Goal: Task Accomplishment & Management: Use online tool/utility

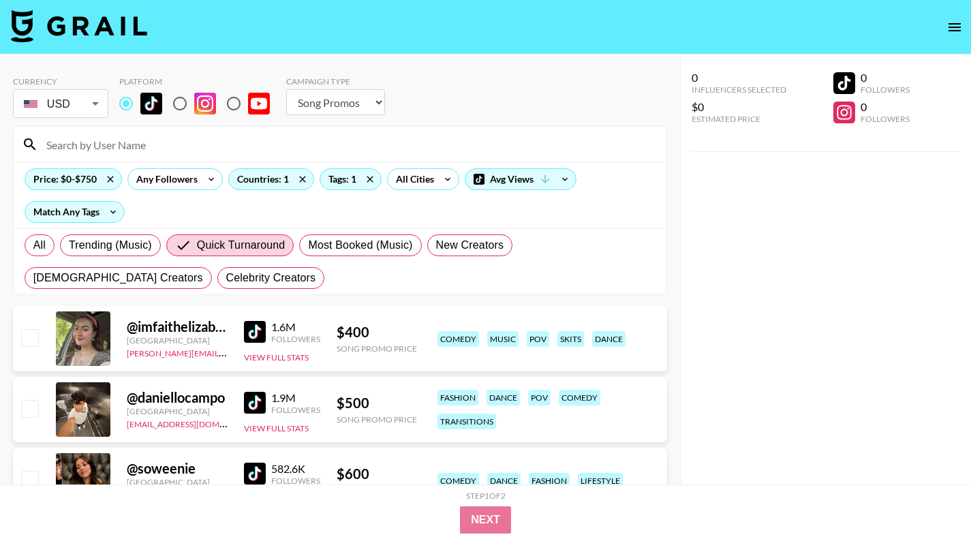
select select "Song"
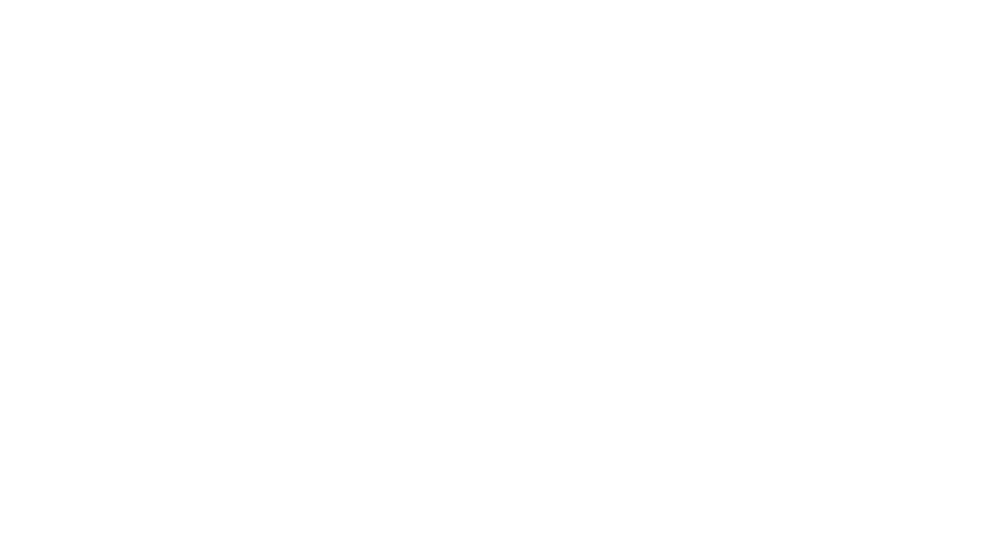
select select "Song"
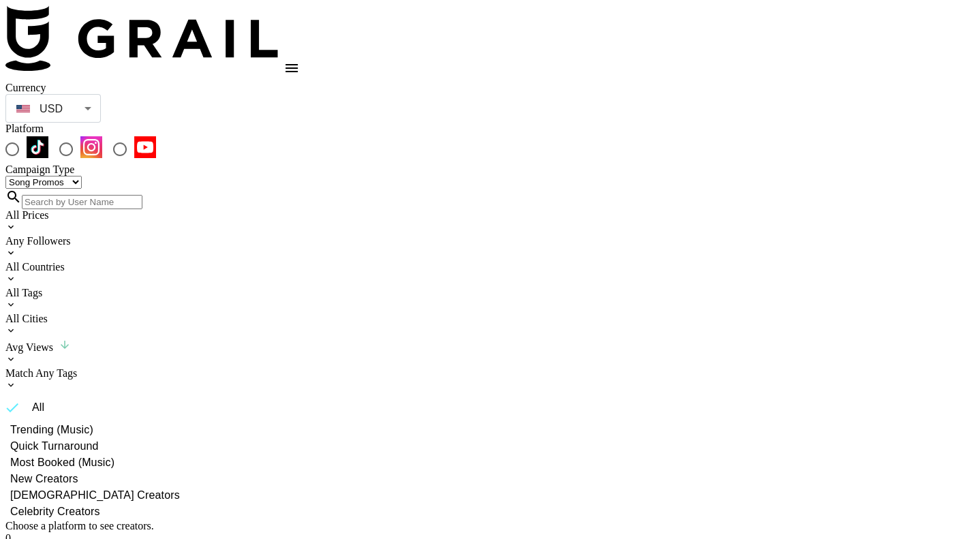
click at [27, 135] on input "radio" at bounding box center [12, 149] width 29 height 29
radio input "true"
click at [27, 135] on input "radio" at bounding box center [12, 149] width 29 height 29
click at [318, 287] on div "All Tags" at bounding box center [485, 293] width 960 height 12
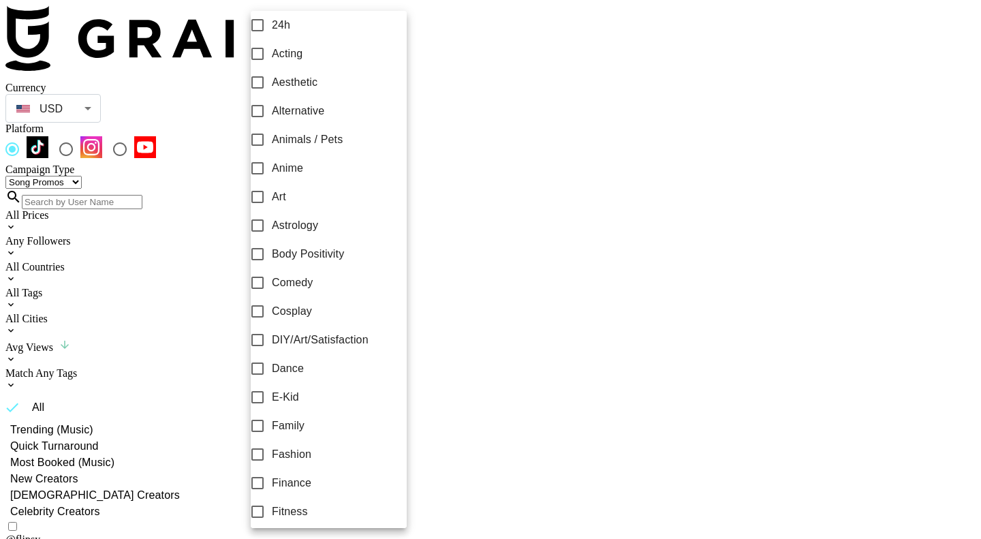
click at [510, 82] on div at bounding box center [490, 269] width 981 height 539
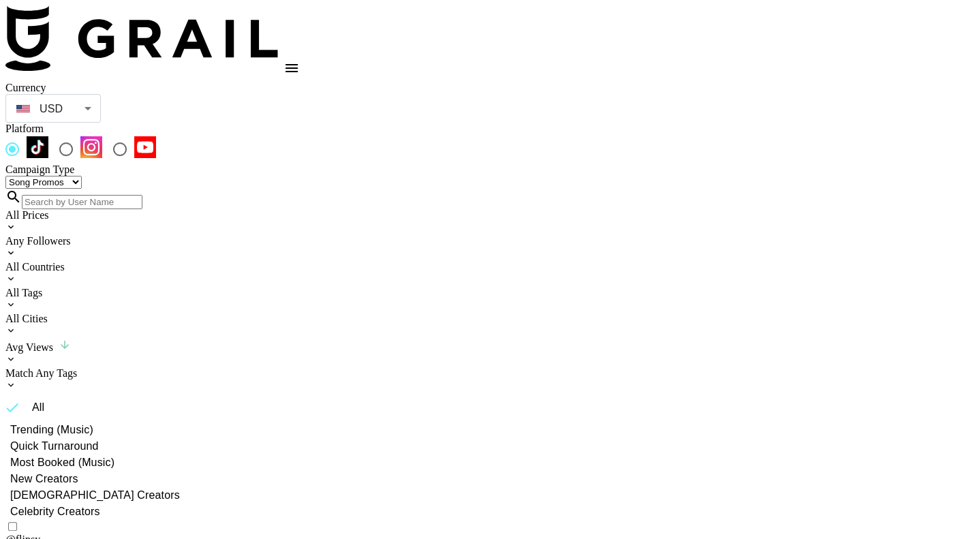
click at [255, 261] on div "All Countries" at bounding box center [485, 267] width 960 height 12
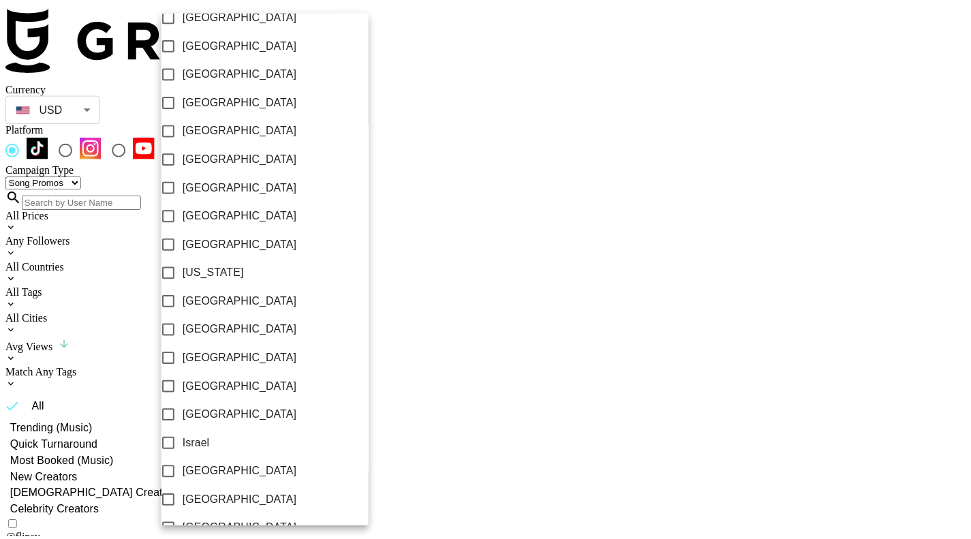
scroll to position [240, 0]
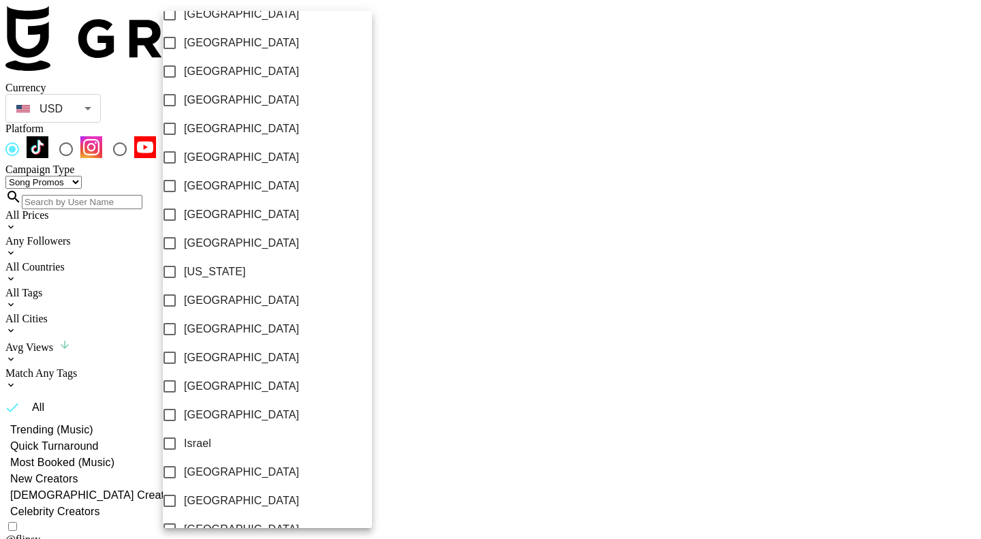
click at [230, 309] on span "Germany" at bounding box center [241, 300] width 115 height 16
click at [184, 309] on input "Germany" at bounding box center [169, 300] width 29 height 29
checkbox input "true"
click at [516, 87] on div at bounding box center [490, 269] width 981 height 539
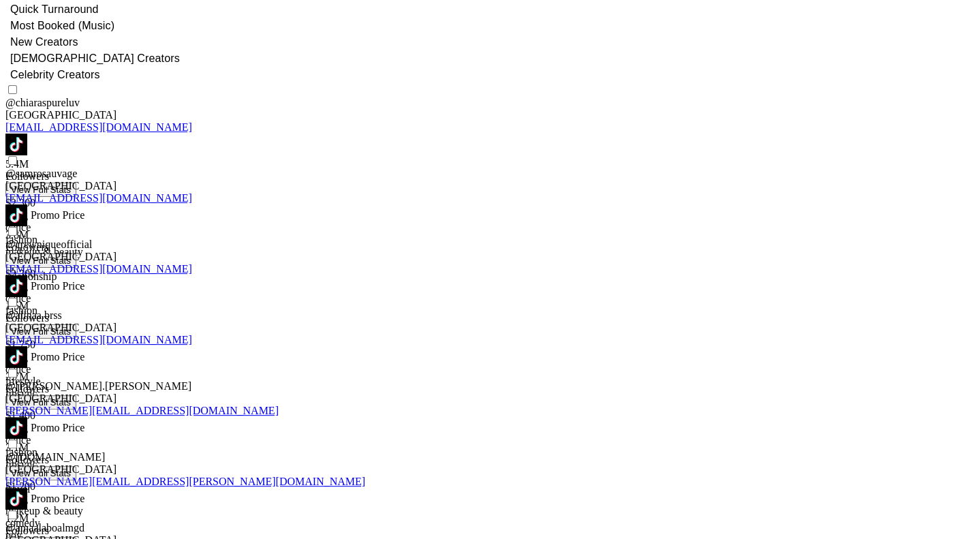
scroll to position [350, 0]
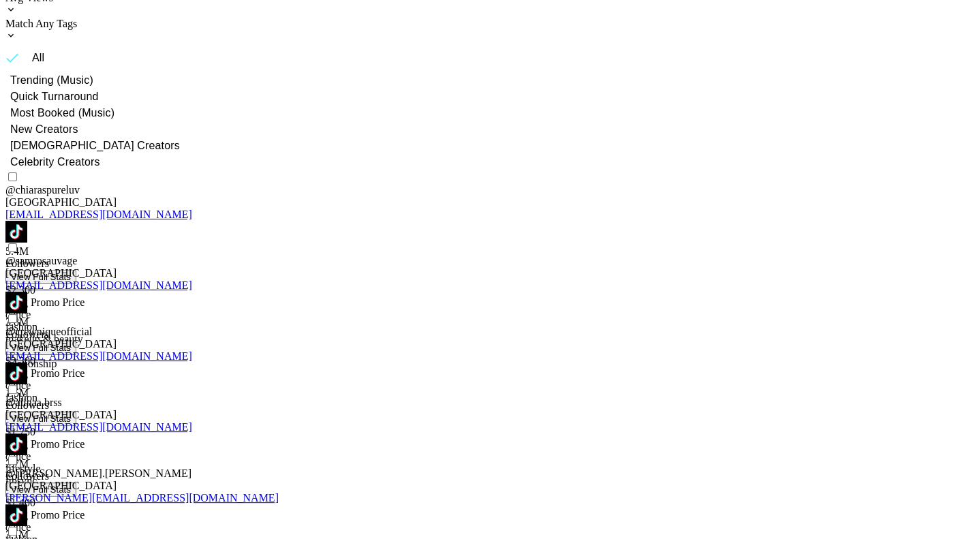
click at [27, 433] on img at bounding box center [16, 444] width 22 height 22
click at [27, 504] on img at bounding box center [16, 515] width 22 height 22
click at [27, 363] on img at bounding box center [16, 374] width 22 height 22
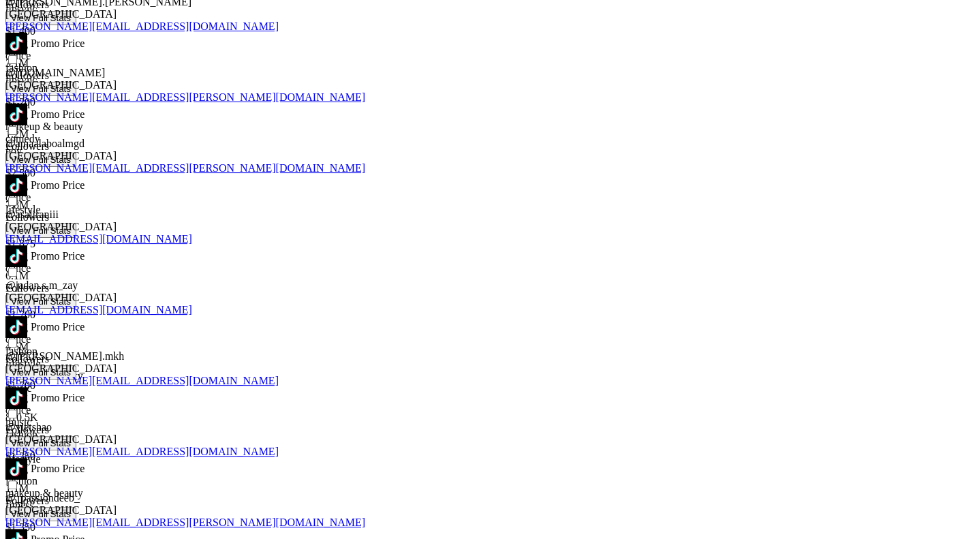
click at [27, 458] on img at bounding box center [16, 469] width 22 height 22
click at [27, 529] on img at bounding box center [16, 540] width 22 height 22
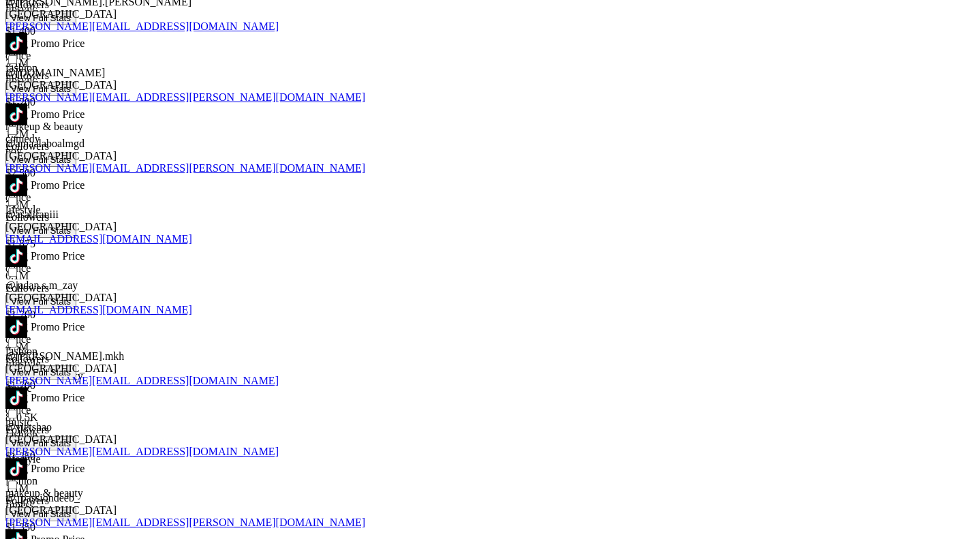
scroll to position [1293, 0]
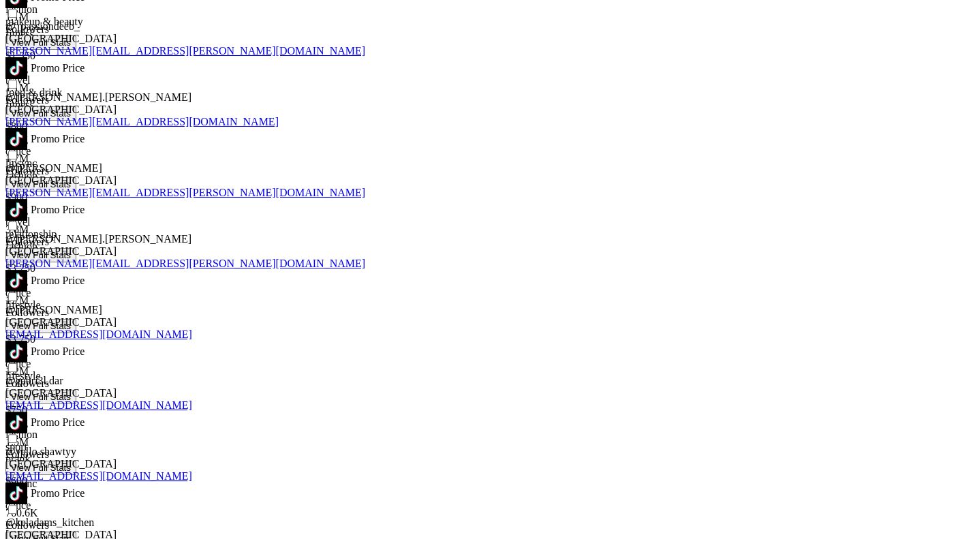
click at [27, 341] on img at bounding box center [16, 352] width 22 height 22
click at [27, 412] on img at bounding box center [16, 423] width 22 height 22
click at [27, 483] on img at bounding box center [16, 494] width 22 height 22
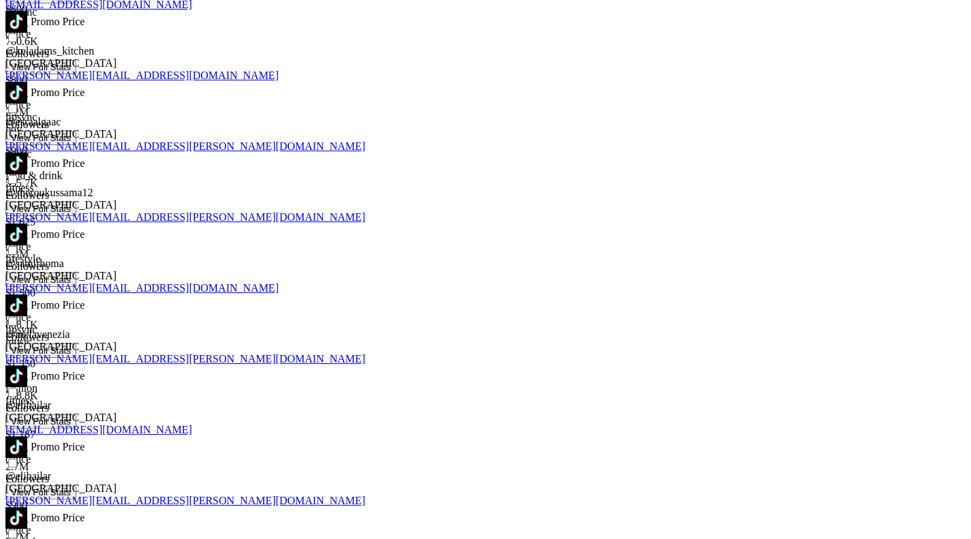
click at [27, 436] on img at bounding box center [16, 447] width 22 height 22
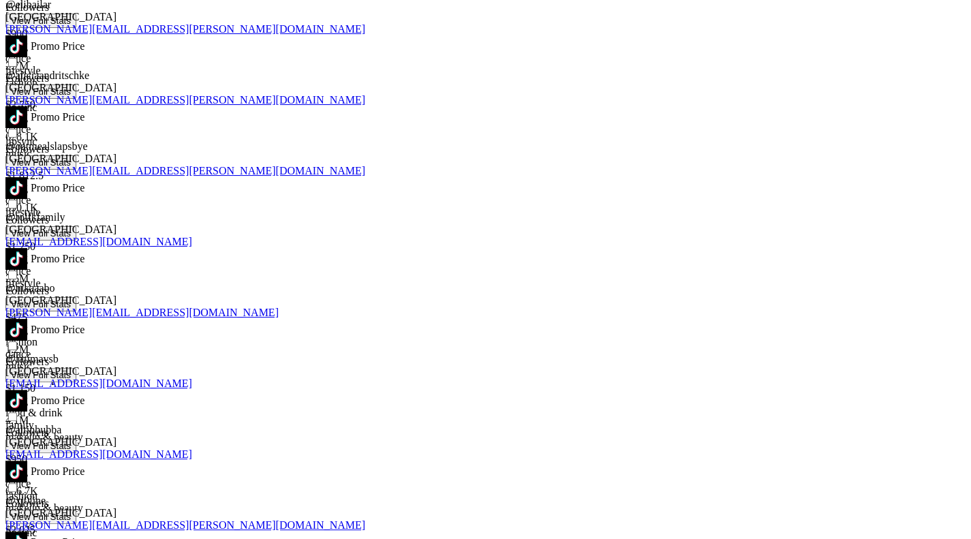
click at [27, 248] on img at bounding box center [16, 259] width 22 height 22
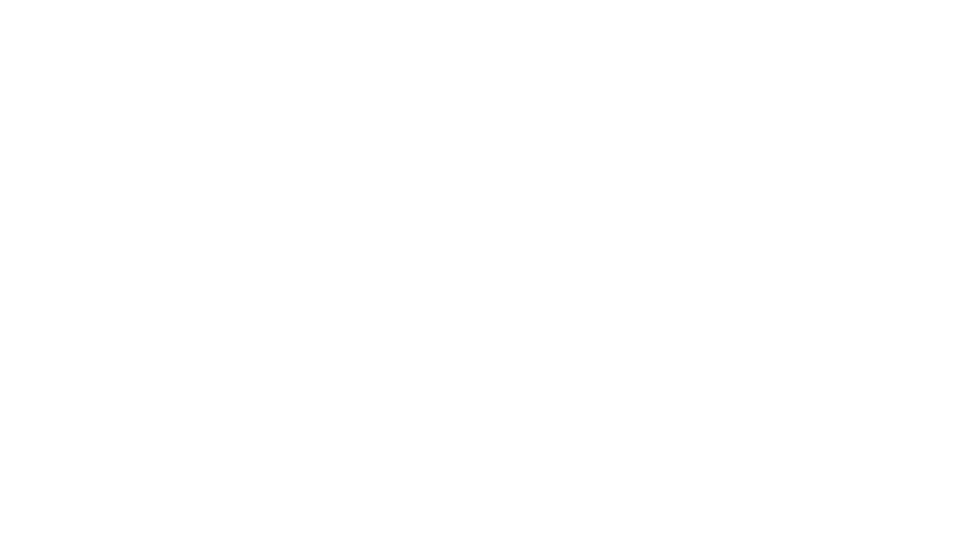
scroll to position [0, 0]
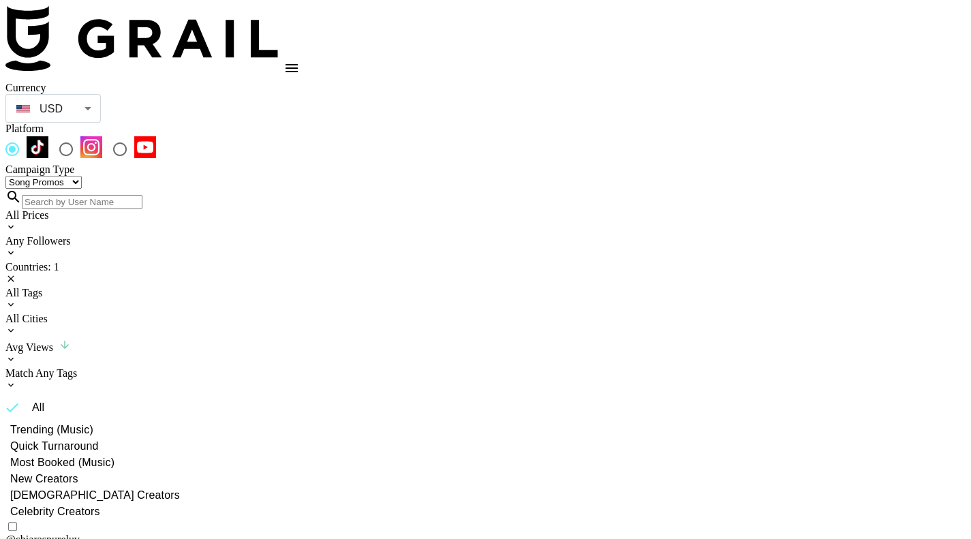
click at [65, 209] on div "All Prices" at bounding box center [485, 215] width 960 height 12
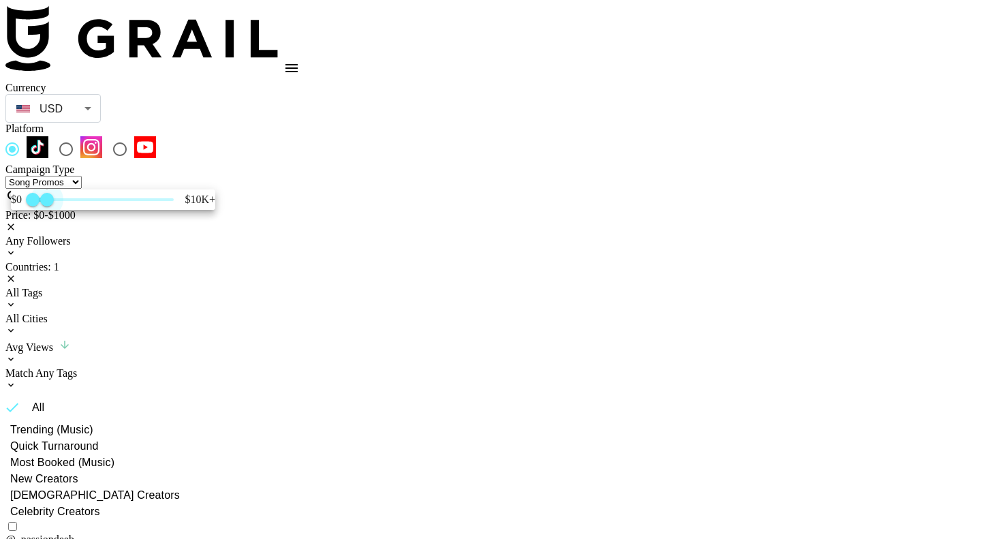
type input "750"
drag, startPoint x: 202, startPoint y: 228, endPoint x: 71, endPoint y: 224, distance: 130.9
click at [50, 207] on span "750" at bounding box center [44, 200] width 14 height 14
click at [257, 328] on div at bounding box center [490, 269] width 981 height 539
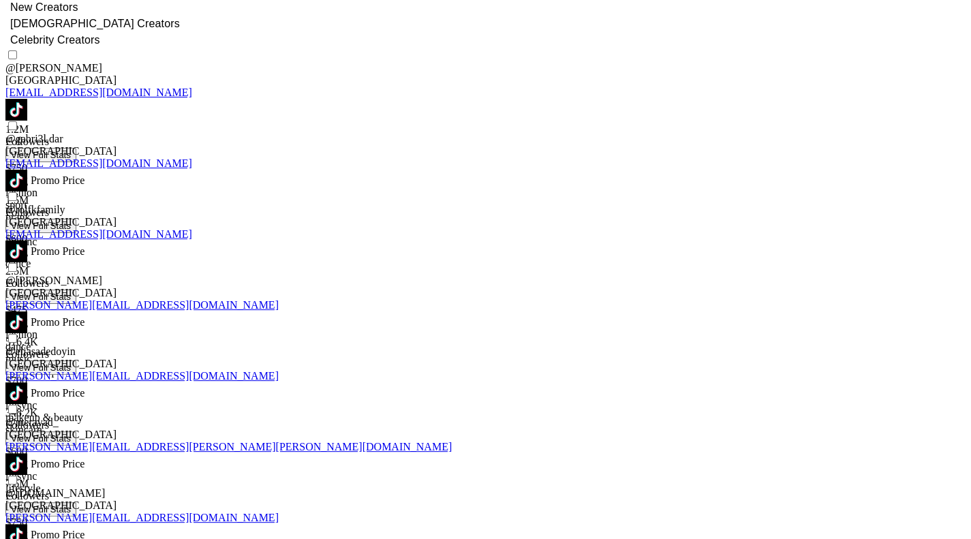
click at [27, 453] on img at bounding box center [16, 464] width 22 height 22
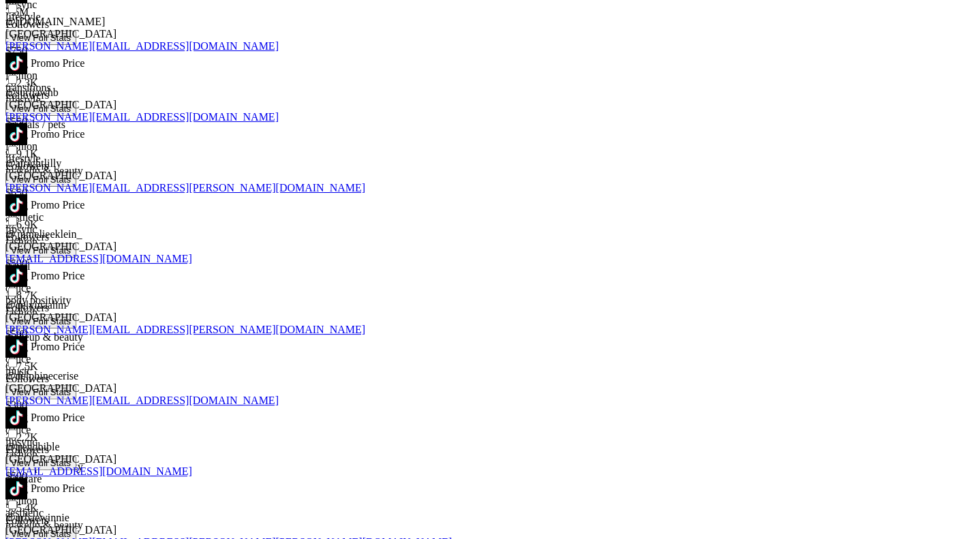
click at [27, 336] on img at bounding box center [16, 347] width 22 height 22
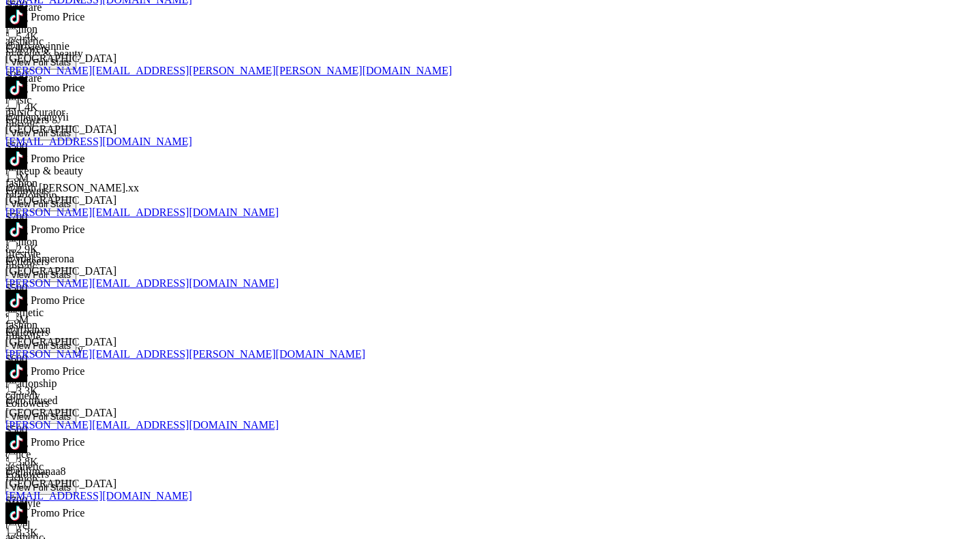
click at [27, 361] on img at bounding box center [16, 372] width 22 height 22
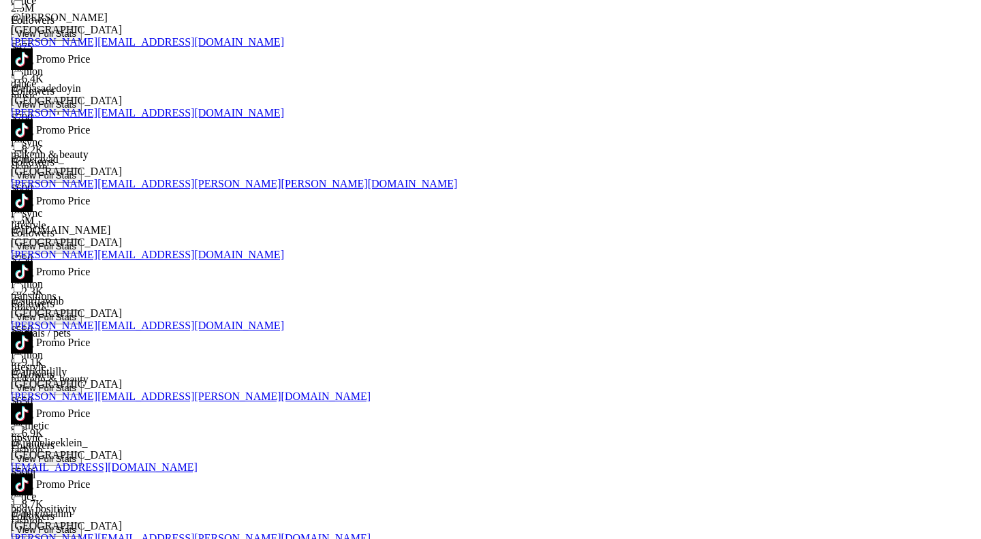
scroll to position [0, 0]
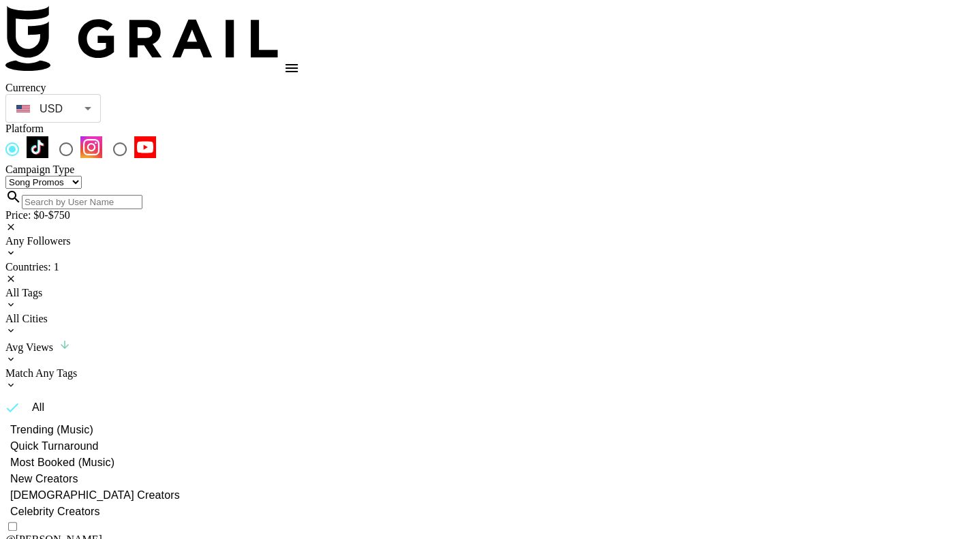
click at [350, 287] on div "All Tags" at bounding box center [485, 293] width 960 height 12
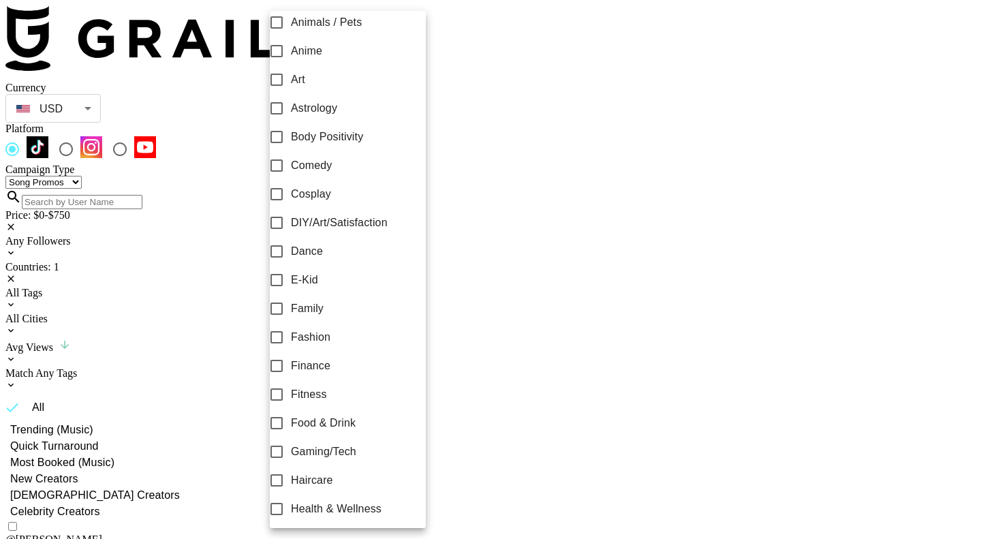
scroll to position [134, 0]
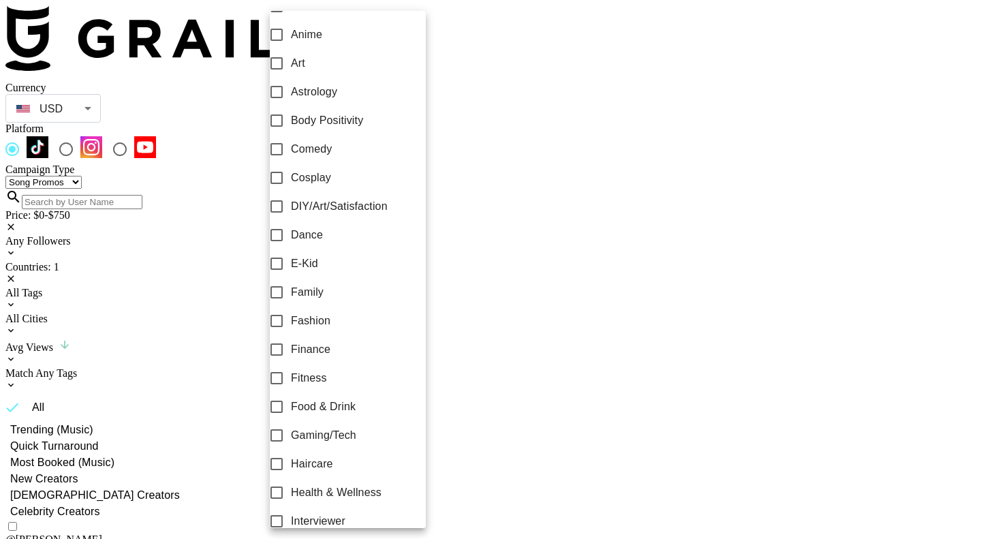
click at [312, 243] on span "Dance" at bounding box center [307, 235] width 32 height 16
click at [291, 243] on input "Dance" at bounding box center [276, 235] width 29 height 29
checkbox input "true"
click at [518, 114] on div at bounding box center [490, 269] width 981 height 539
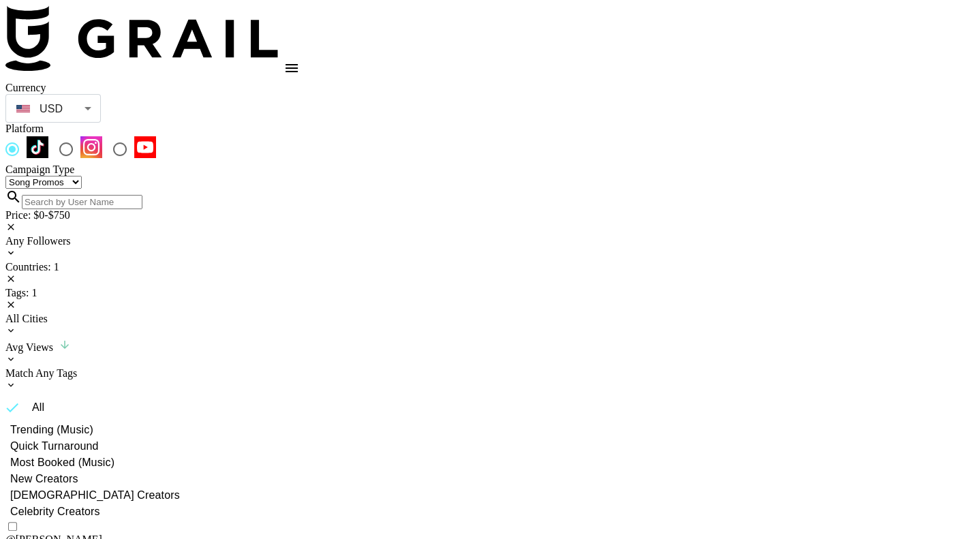
click at [286, 261] on div "Countries: 1" at bounding box center [485, 267] width 960 height 12
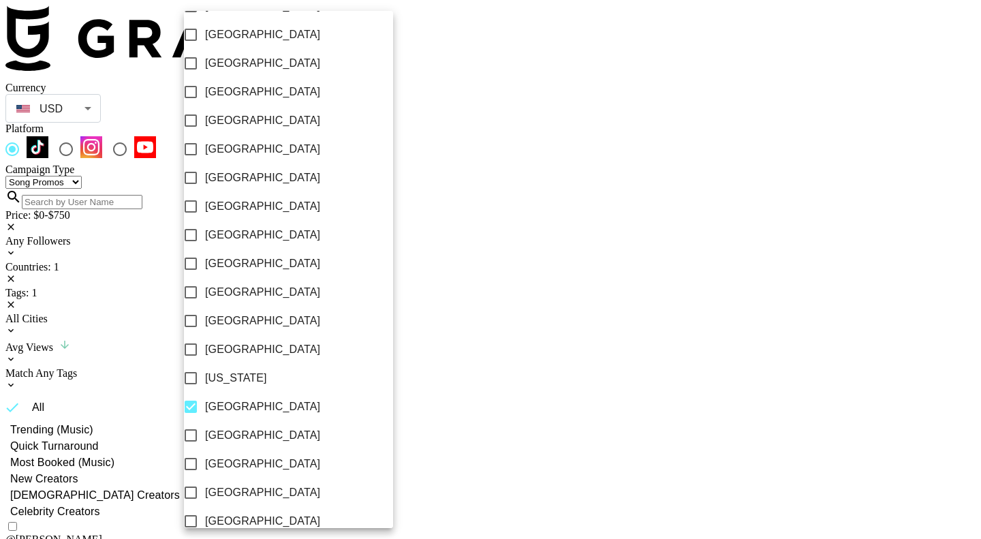
scroll to position [188, 0]
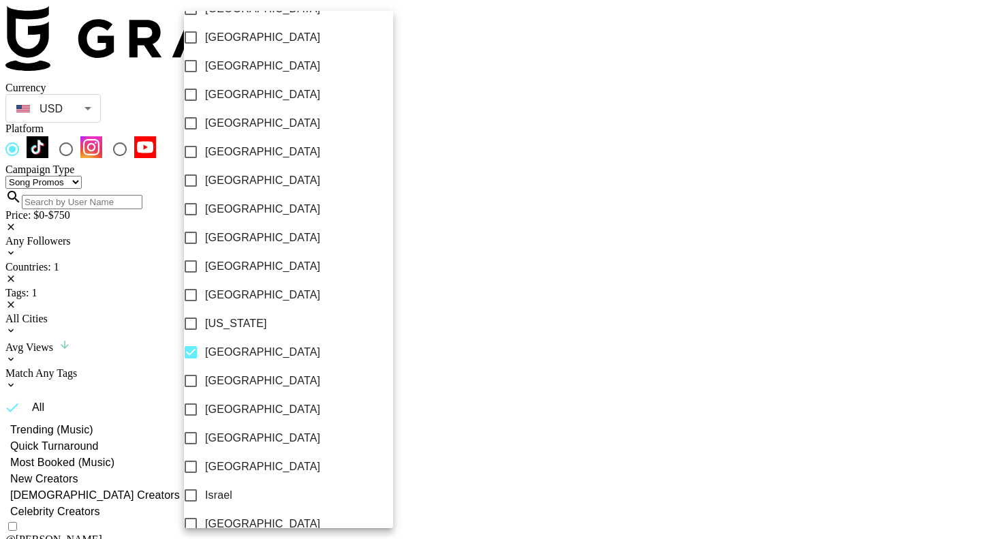
click at [232, 359] on span "Germany" at bounding box center [262, 352] width 115 height 16
click at [205, 359] on input "Germany" at bounding box center [191, 352] width 29 height 29
checkbox input "false"
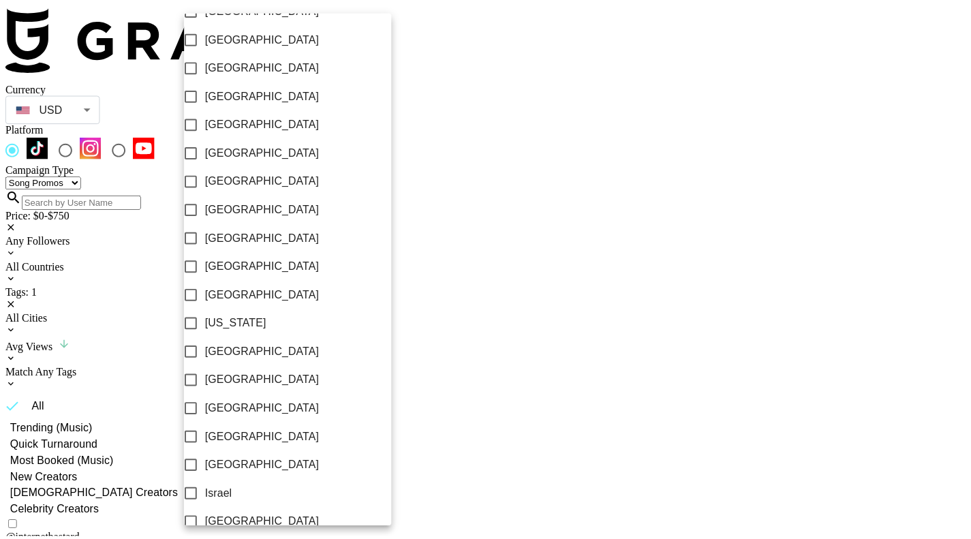
scroll to position [1050, 0]
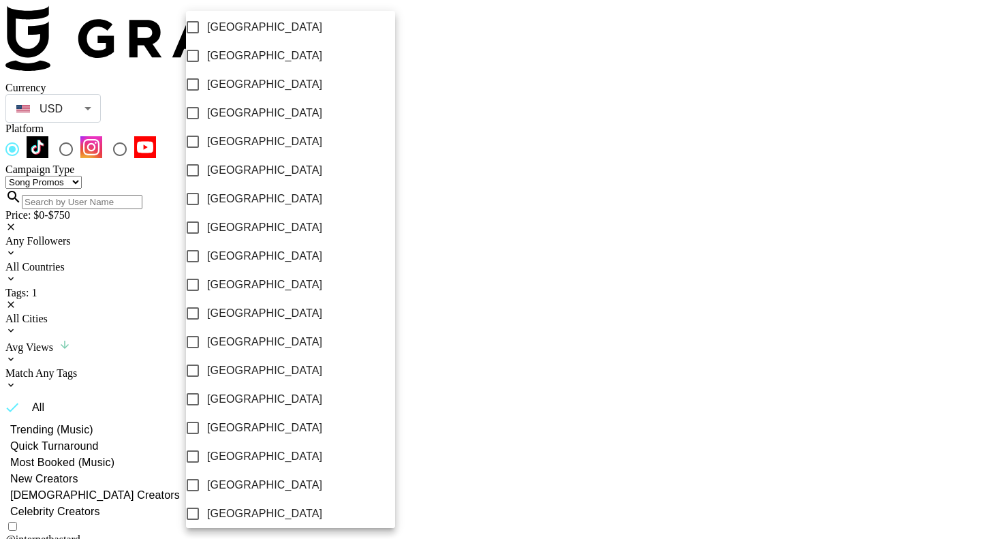
click at [264, 477] on span "[GEOGRAPHIC_DATA]" at bounding box center [264, 485] width 115 height 16
click at [207, 471] on input "[GEOGRAPHIC_DATA]" at bounding box center [193, 485] width 29 height 29
checkbox input "true"
click at [750, 362] on div at bounding box center [490, 269] width 981 height 539
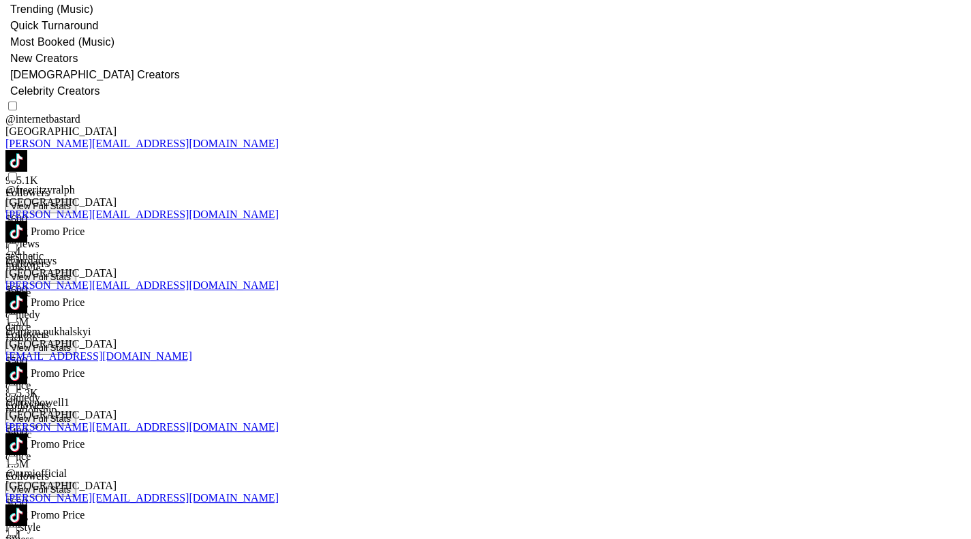
scroll to position [455, 0]
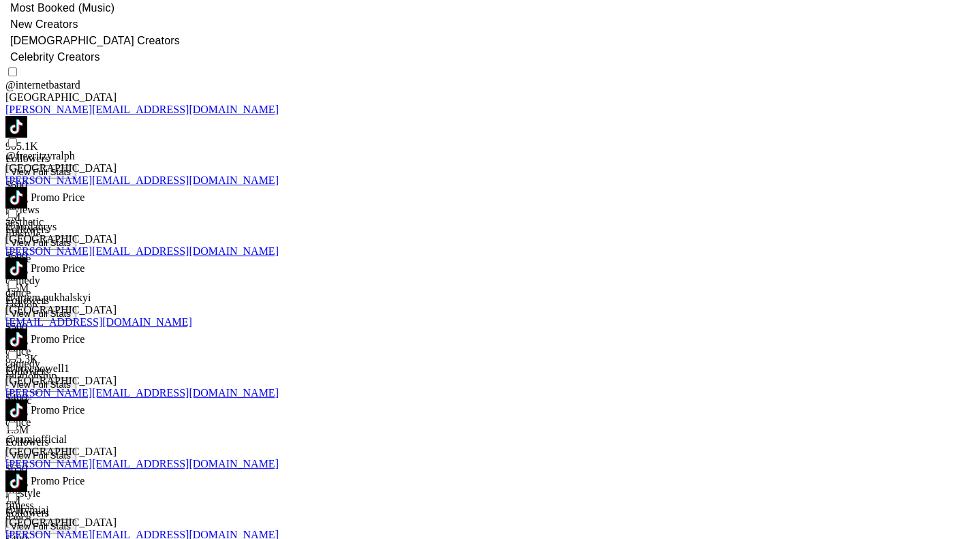
click at [172, 221] on div "@ jordanrys" at bounding box center [485, 227] width 960 height 12
click at [27, 258] on img at bounding box center [16, 269] width 22 height 22
click at [27, 470] on img at bounding box center [16, 481] width 22 height 22
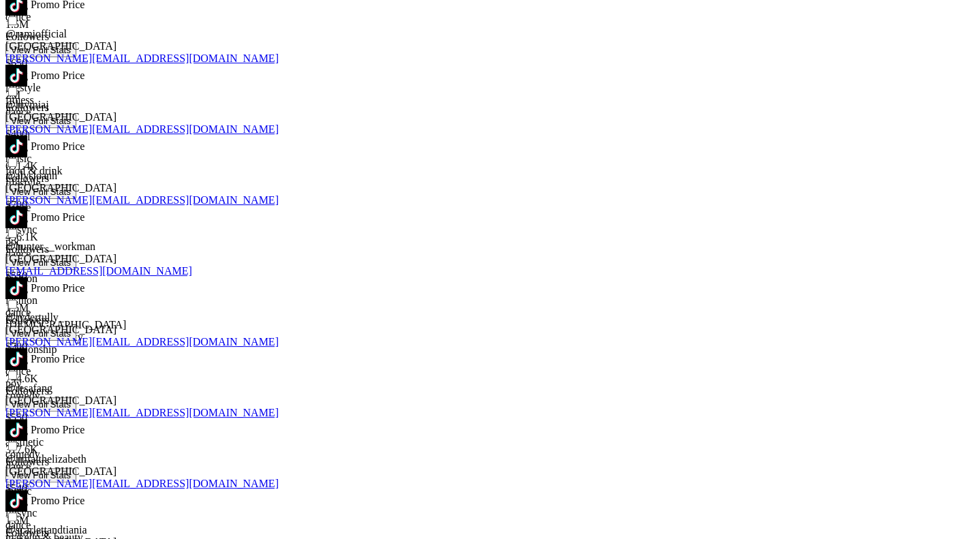
scroll to position [864, 0]
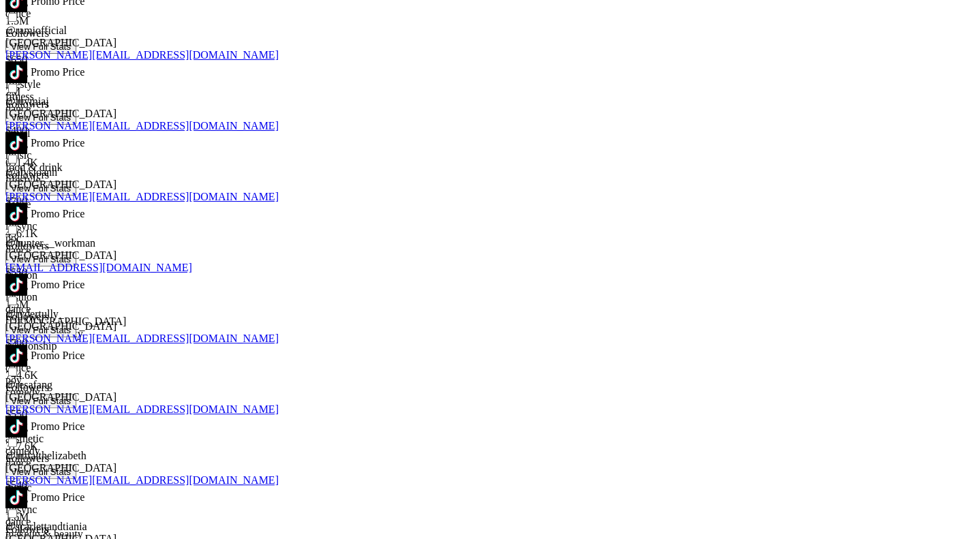
click at [27, 416] on img at bounding box center [16, 427] width 22 height 22
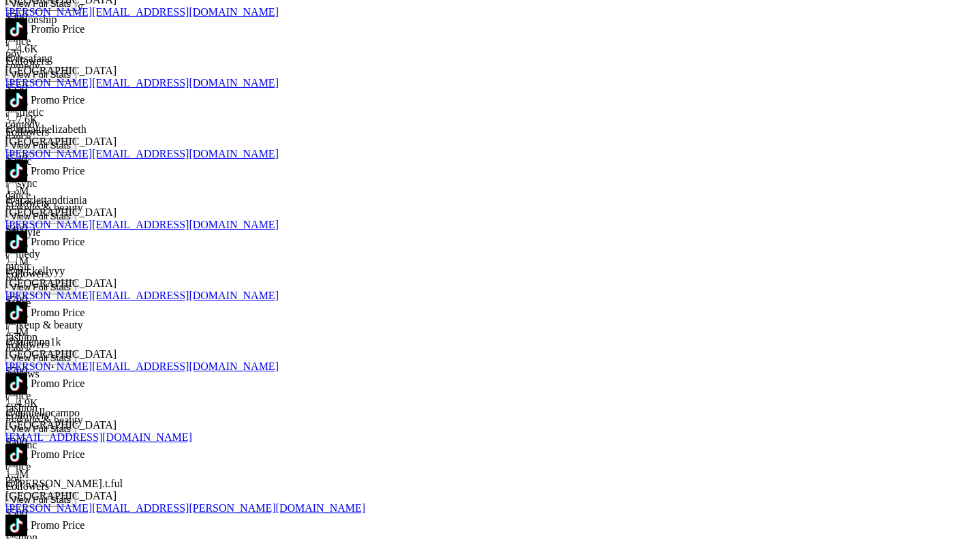
scroll to position [1191, 0]
click at [27, 443] on img at bounding box center [16, 454] width 22 height 22
click at [27, 514] on img at bounding box center [16, 525] width 22 height 22
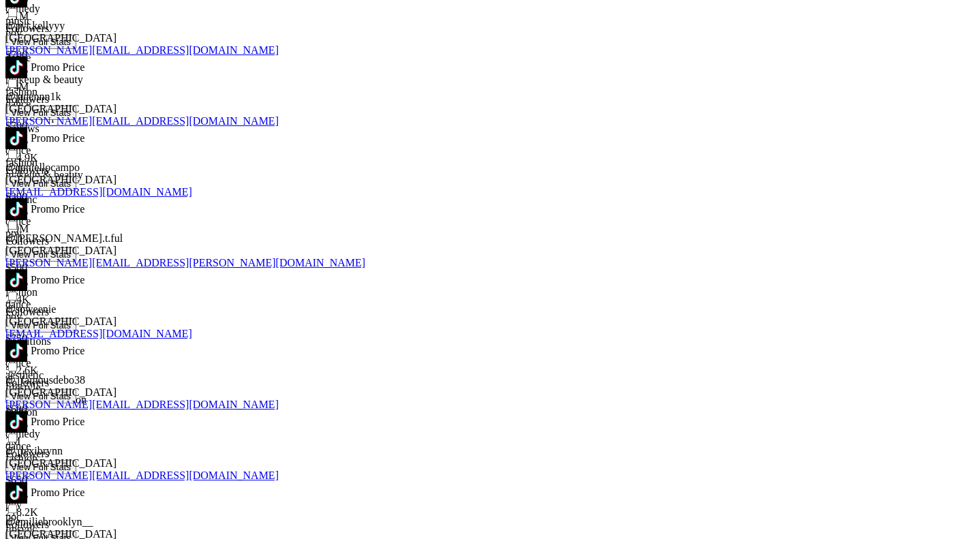
scroll to position [1436, 0]
click at [27, 481] on img at bounding box center [16, 492] width 22 height 22
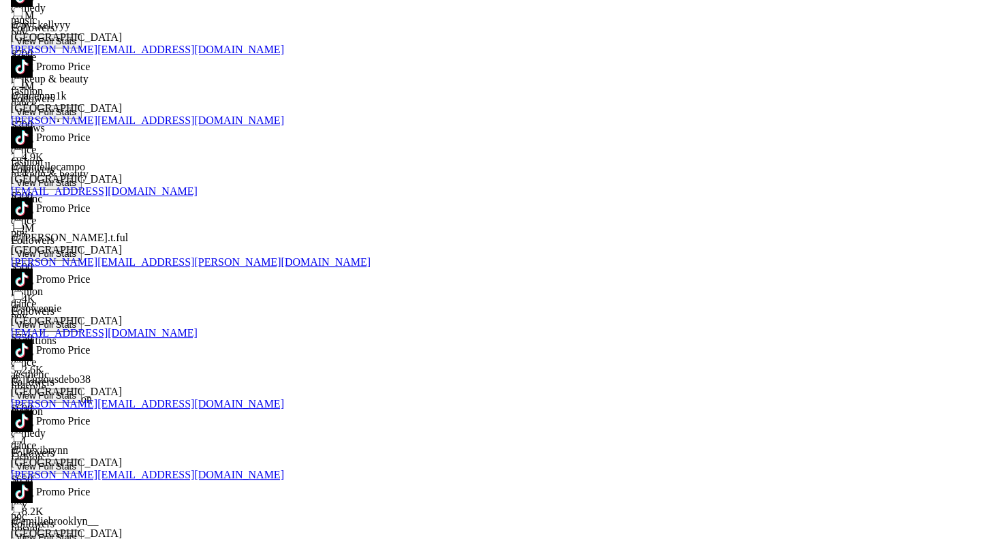
scroll to position [0, 0]
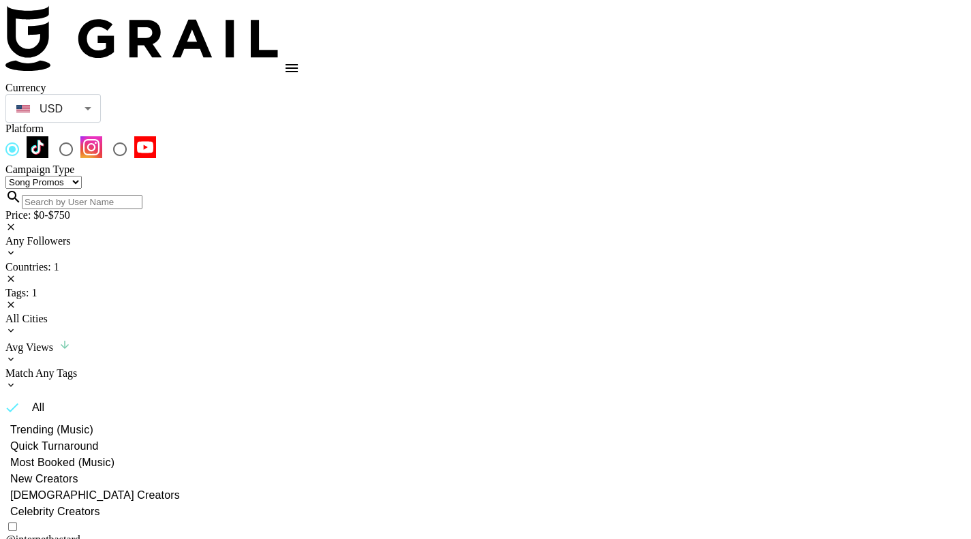
click at [328, 287] on div "Tags: 1" at bounding box center [485, 293] width 960 height 12
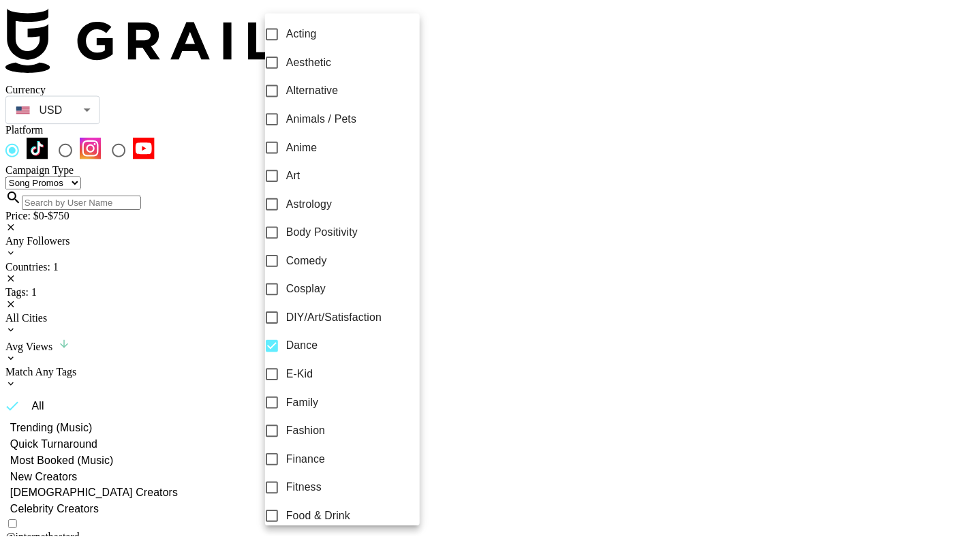
scroll to position [14, 0]
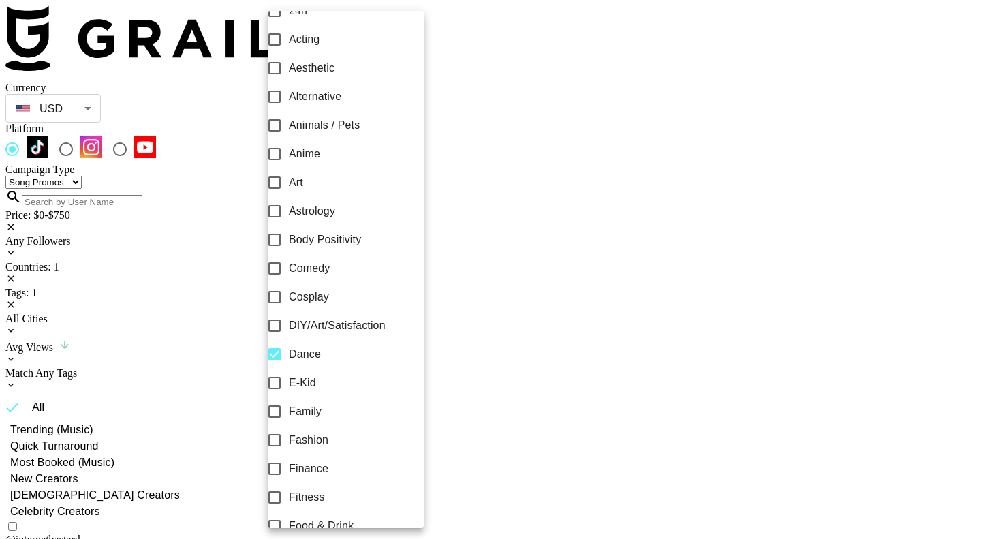
click at [285, 279] on input "Comedy" at bounding box center [274, 268] width 29 height 29
checkbox input "true"
click at [496, 123] on div at bounding box center [490, 269] width 981 height 539
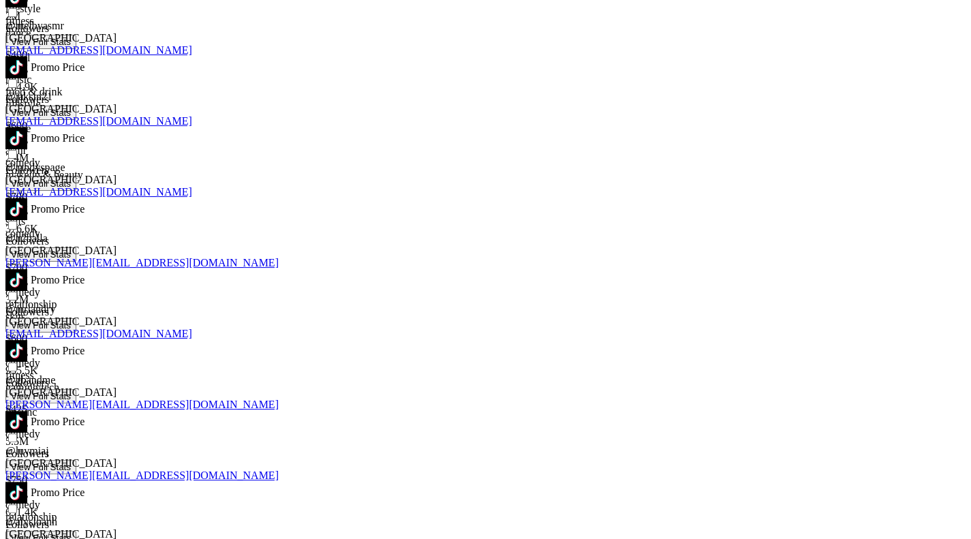
scroll to position [1039, 0]
